Goal: Navigation & Orientation: Find specific page/section

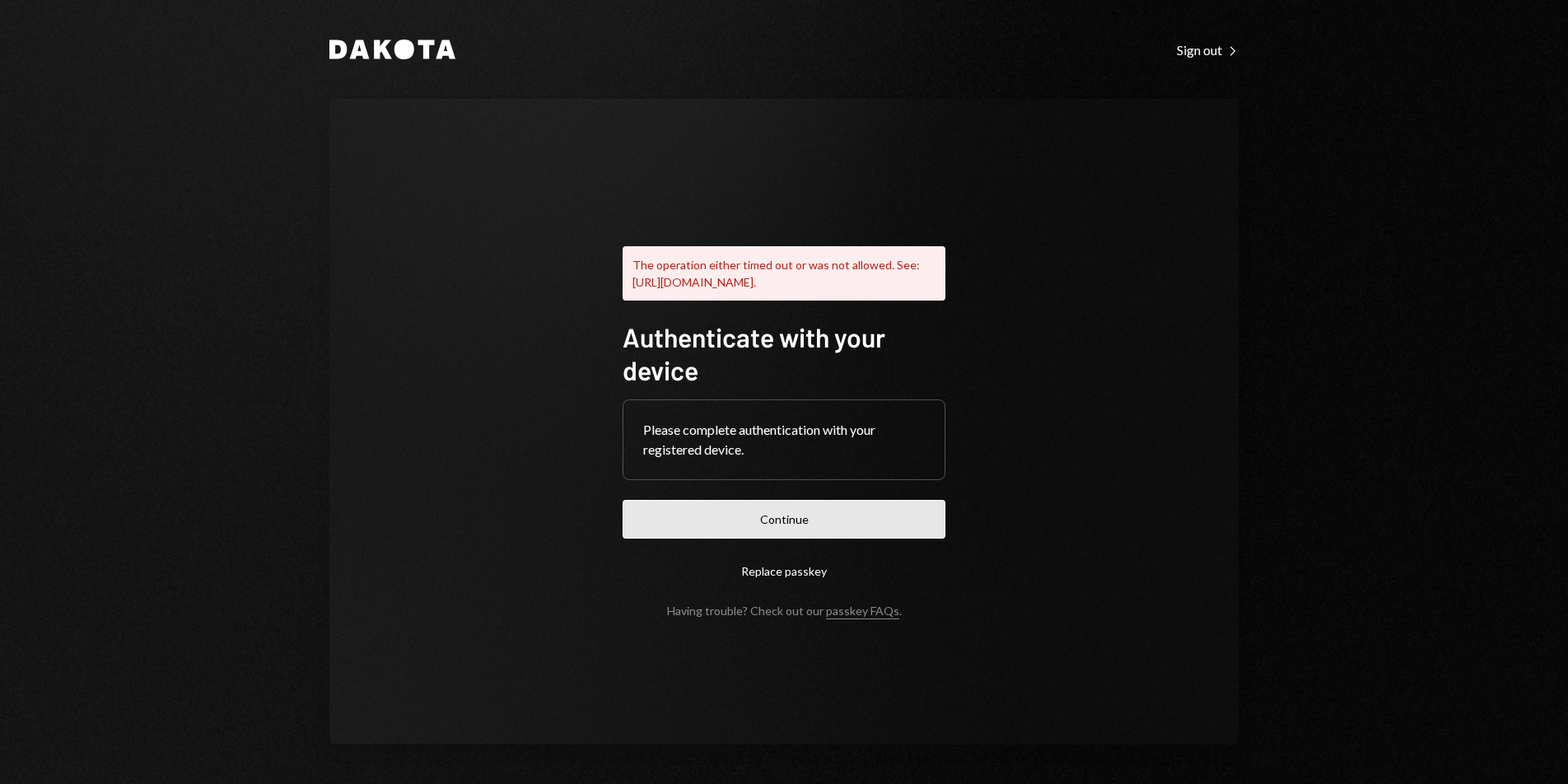
click at [825, 538] on button "Continue" at bounding box center [784, 520] width 322 height 39
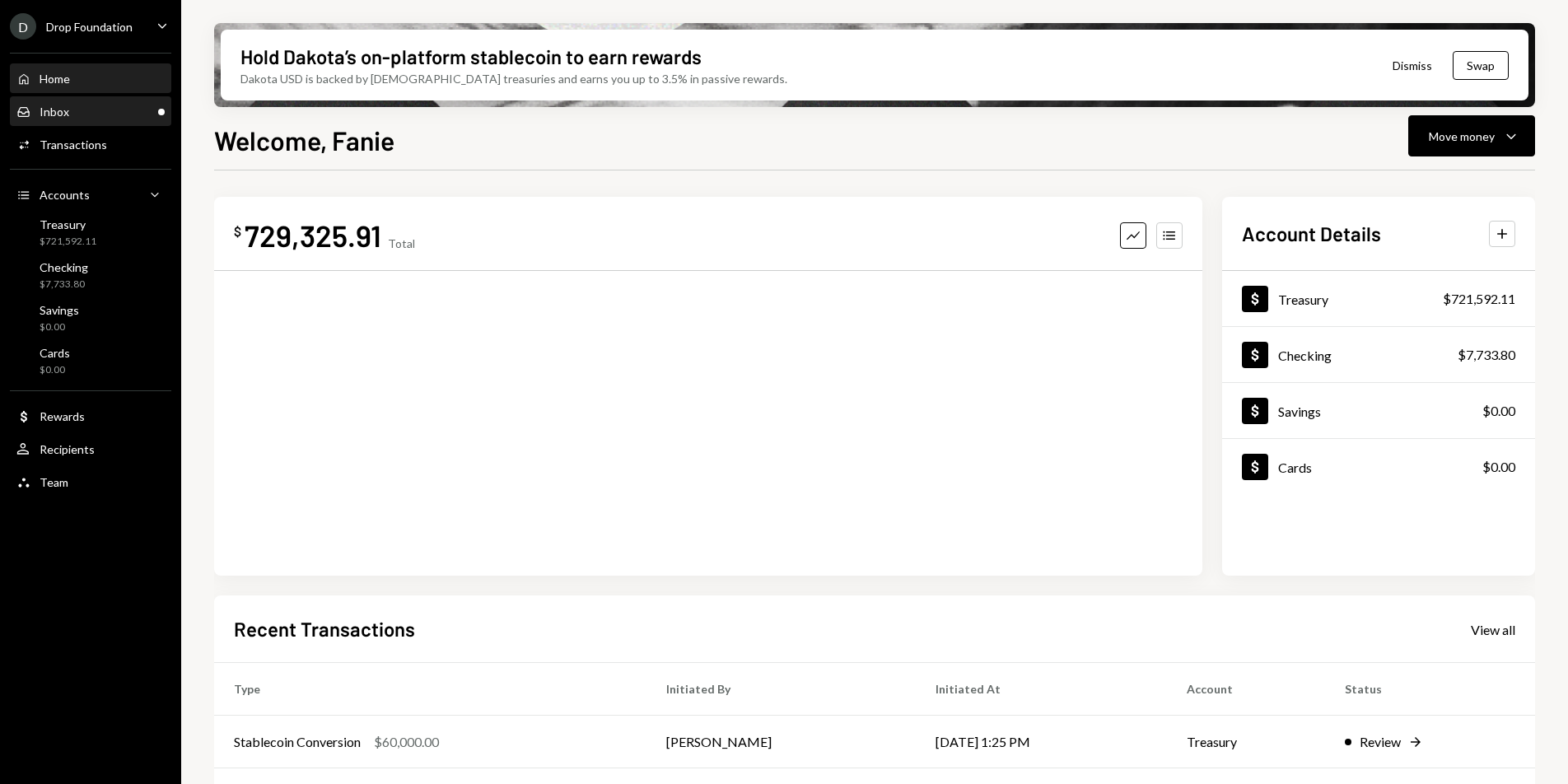
click at [88, 113] on div "Inbox Inbox" at bounding box center [90, 112] width 148 height 15
